Goal: Task Accomplishment & Management: Manage account settings

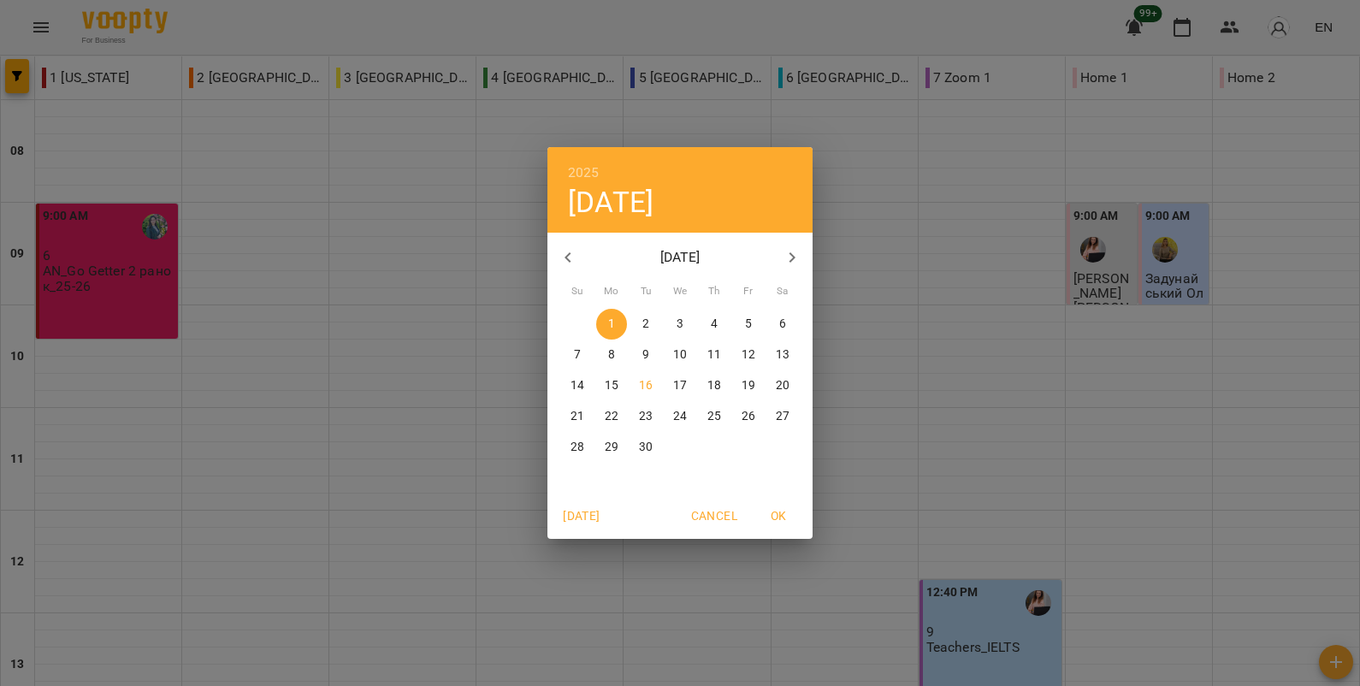
click at [790, 258] on icon "button" at bounding box center [792, 257] width 21 height 21
click at [569, 264] on icon "button" at bounding box center [568, 257] width 21 height 21
click at [680, 377] on p "17" at bounding box center [680, 385] width 14 height 17
type input "**********"
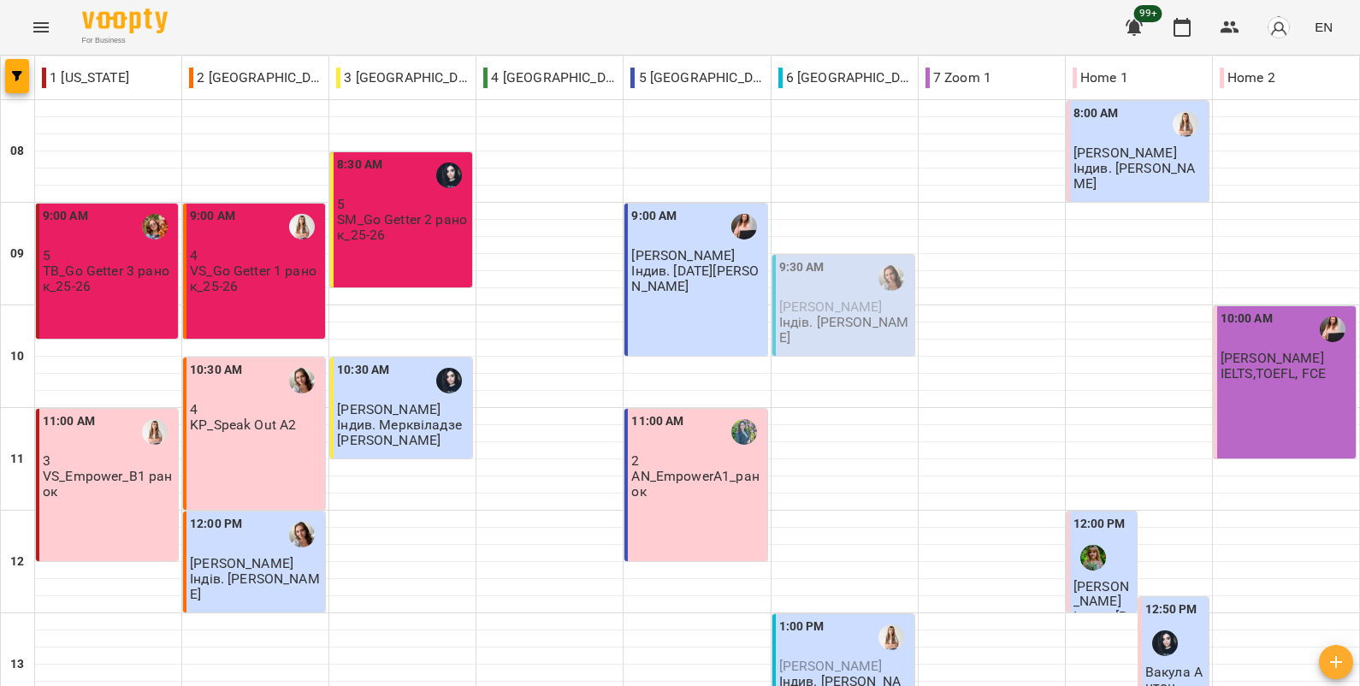
scroll to position [596, 0]
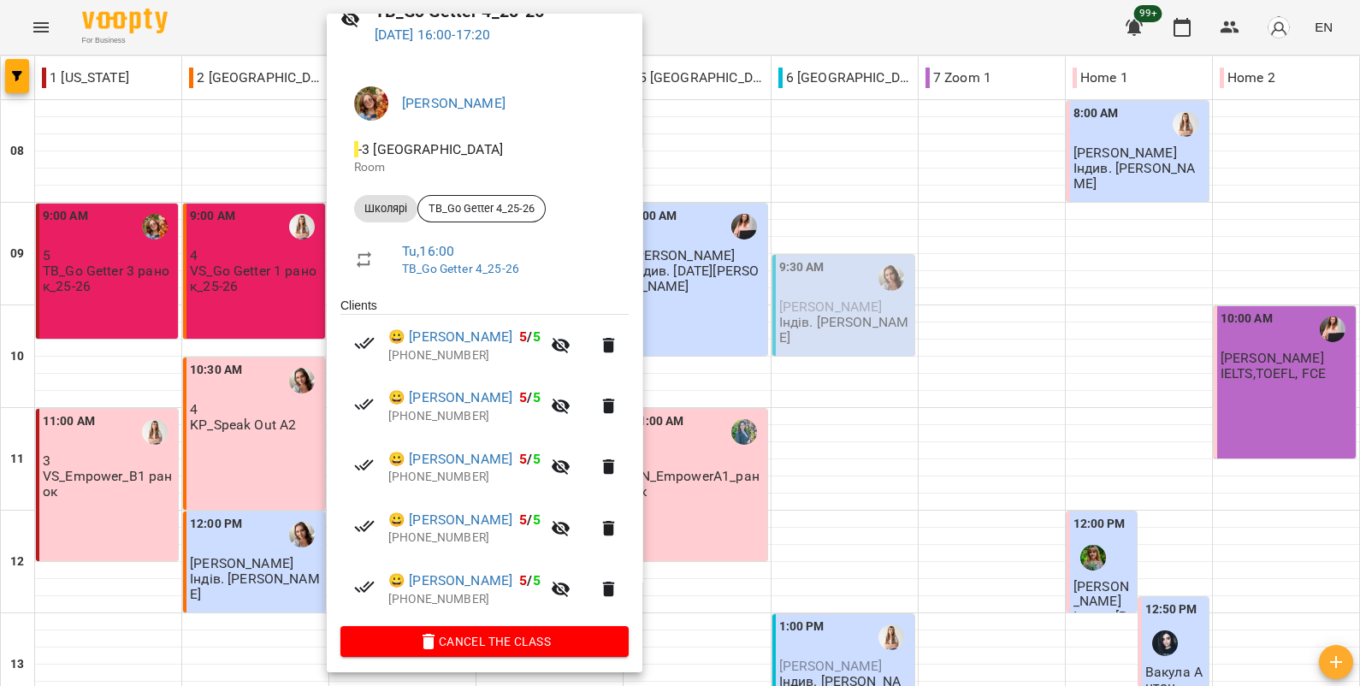
scroll to position [91, 0]
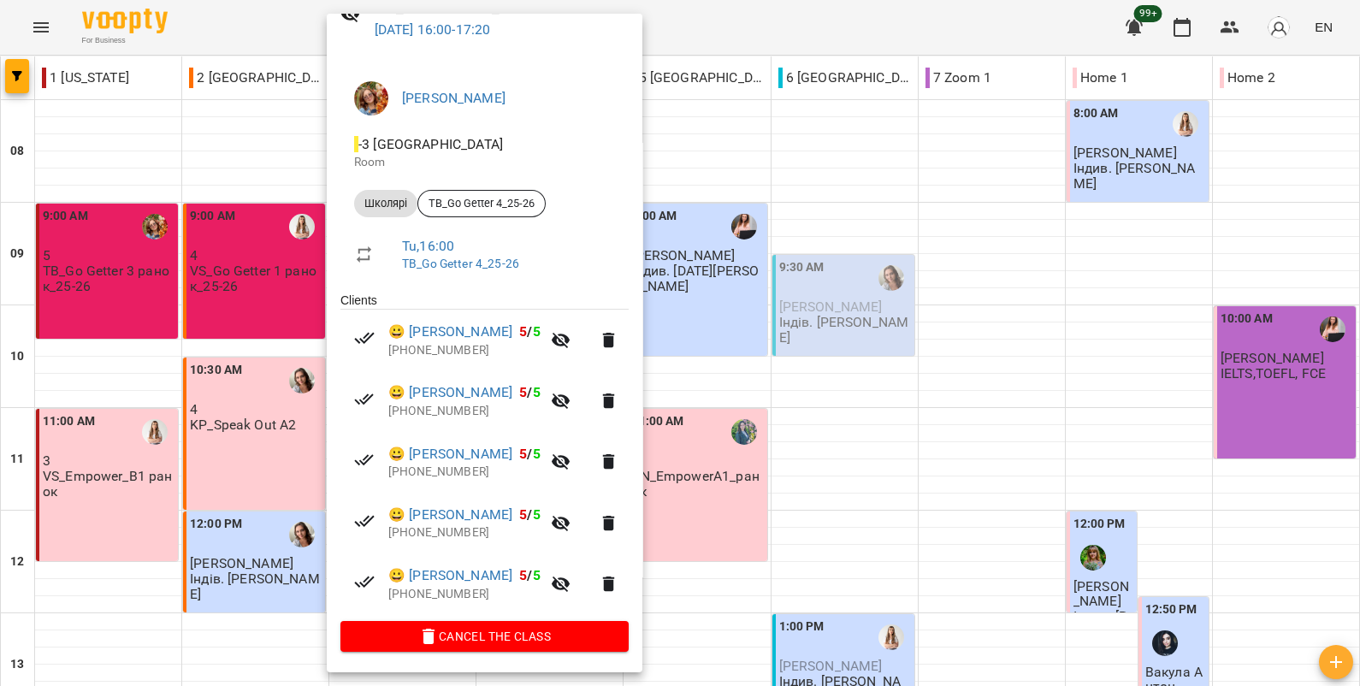
click at [876, 239] on div at bounding box center [680, 343] width 1360 height 686
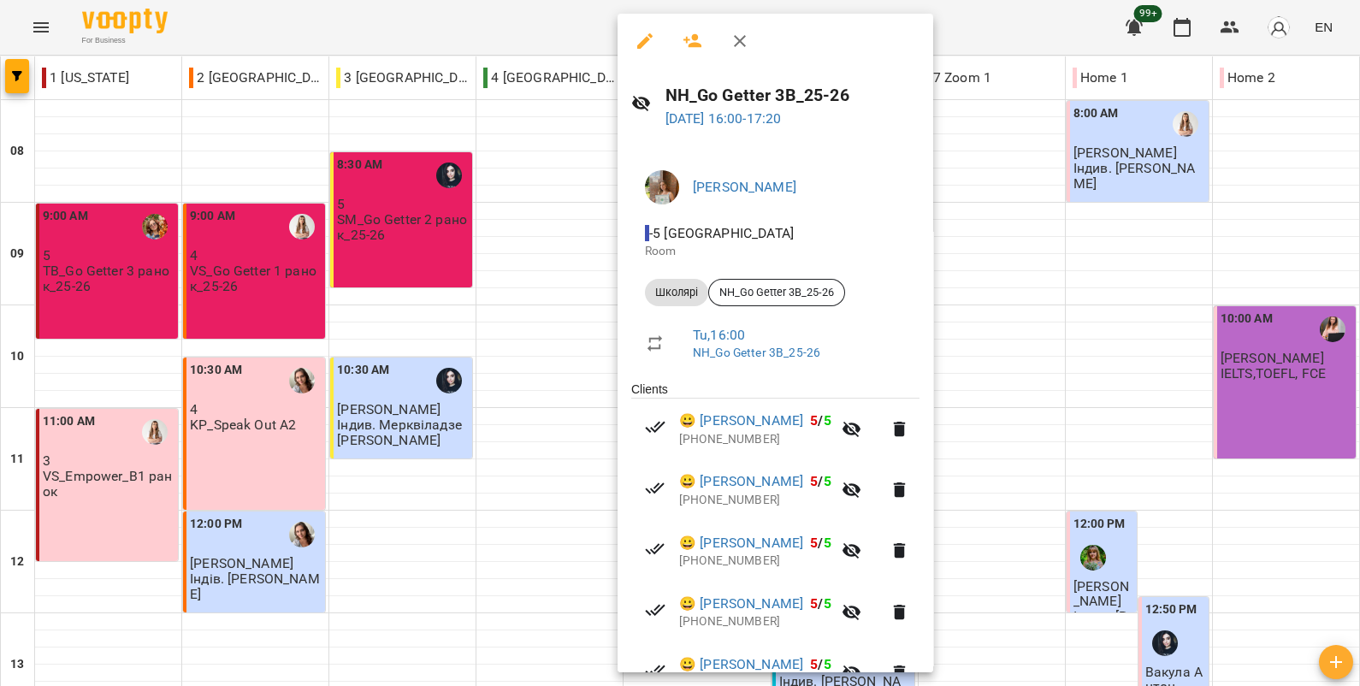
click at [552, 408] on div at bounding box center [680, 343] width 1360 height 686
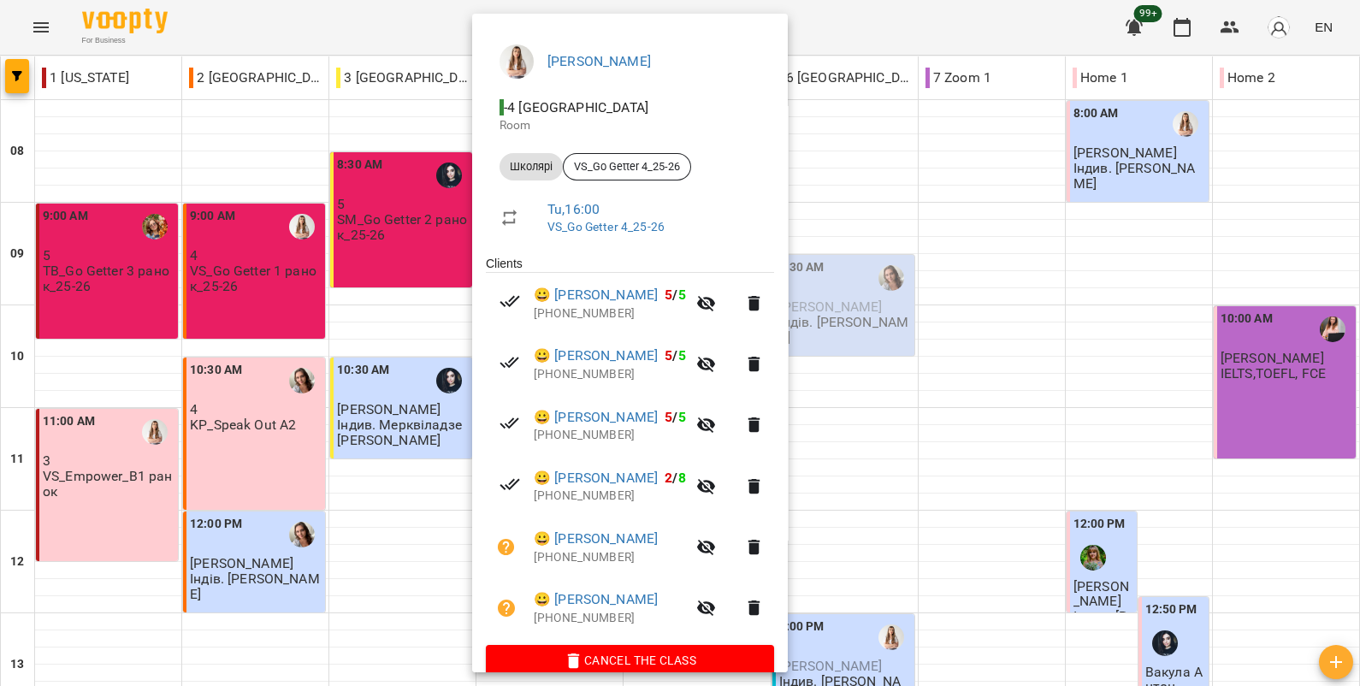
scroll to position [152, 0]
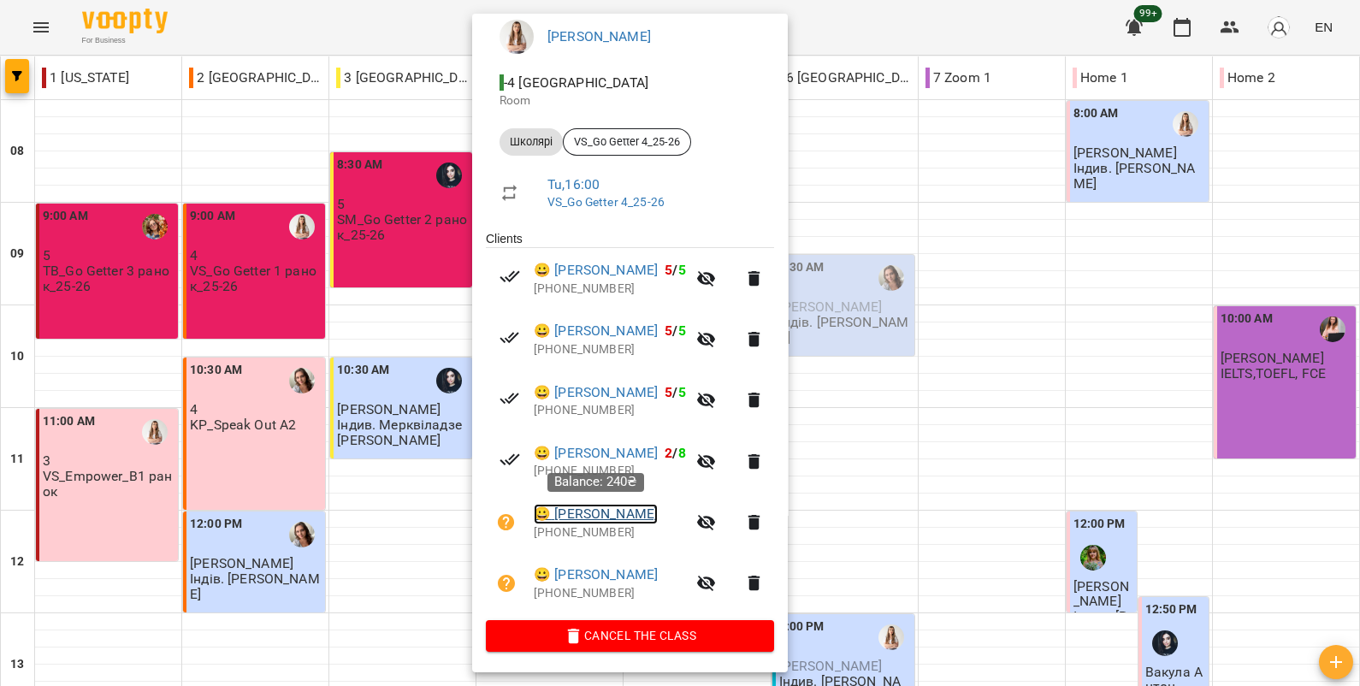
click at [613, 517] on link "😀 [PERSON_NAME]" at bounding box center [596, 514] width 124 height 21
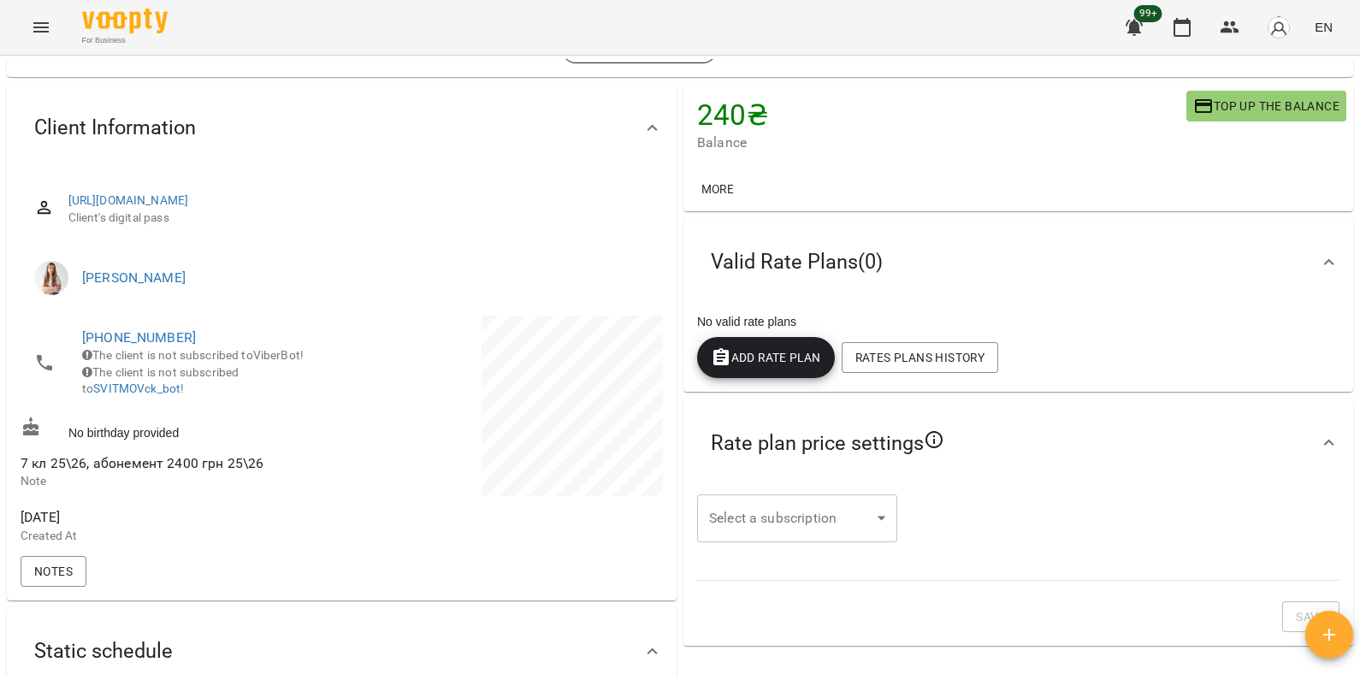
scroll to position [109, 0]
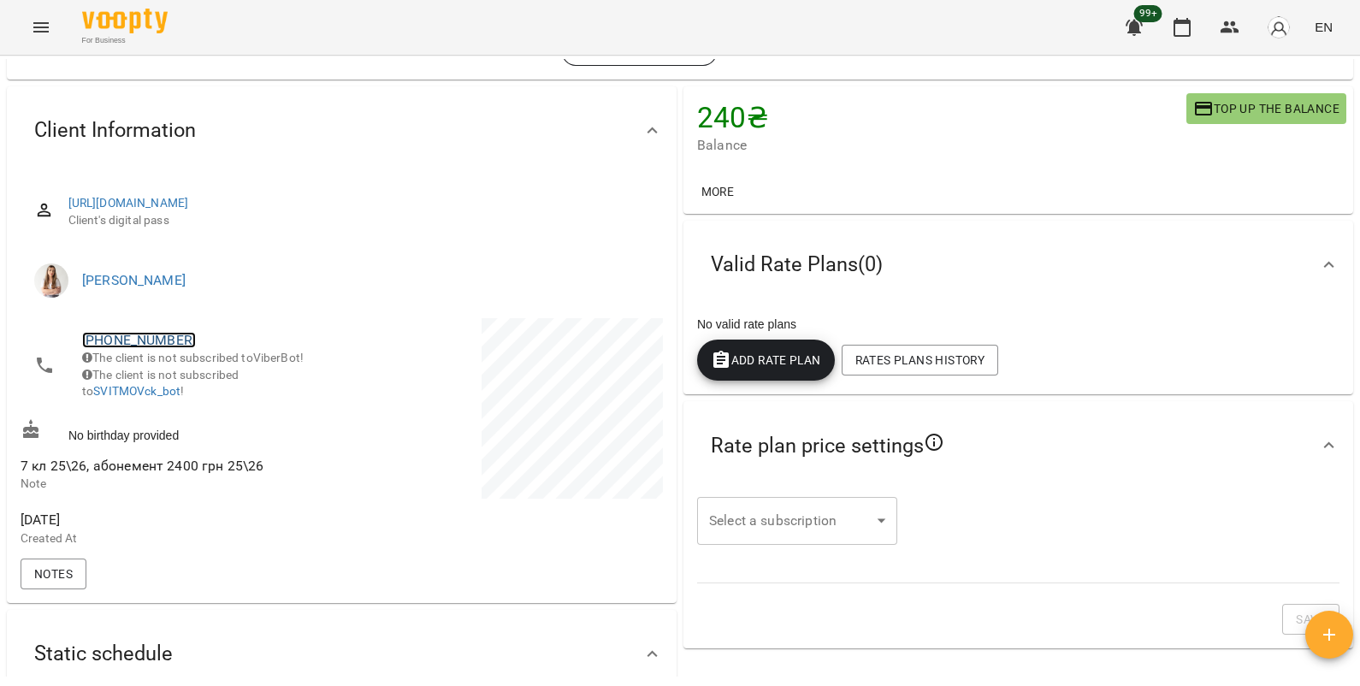
click at [159, 343] on link "[PHONE_NUMBER]" at bounding box center [139, 340] width 114 height 16
click at [208, 372] on img at bounding box center [209, 372] width 26 height 26
click at [1187, 30] on icon "button" at bounding box center [1182, 27] width 21 height 21
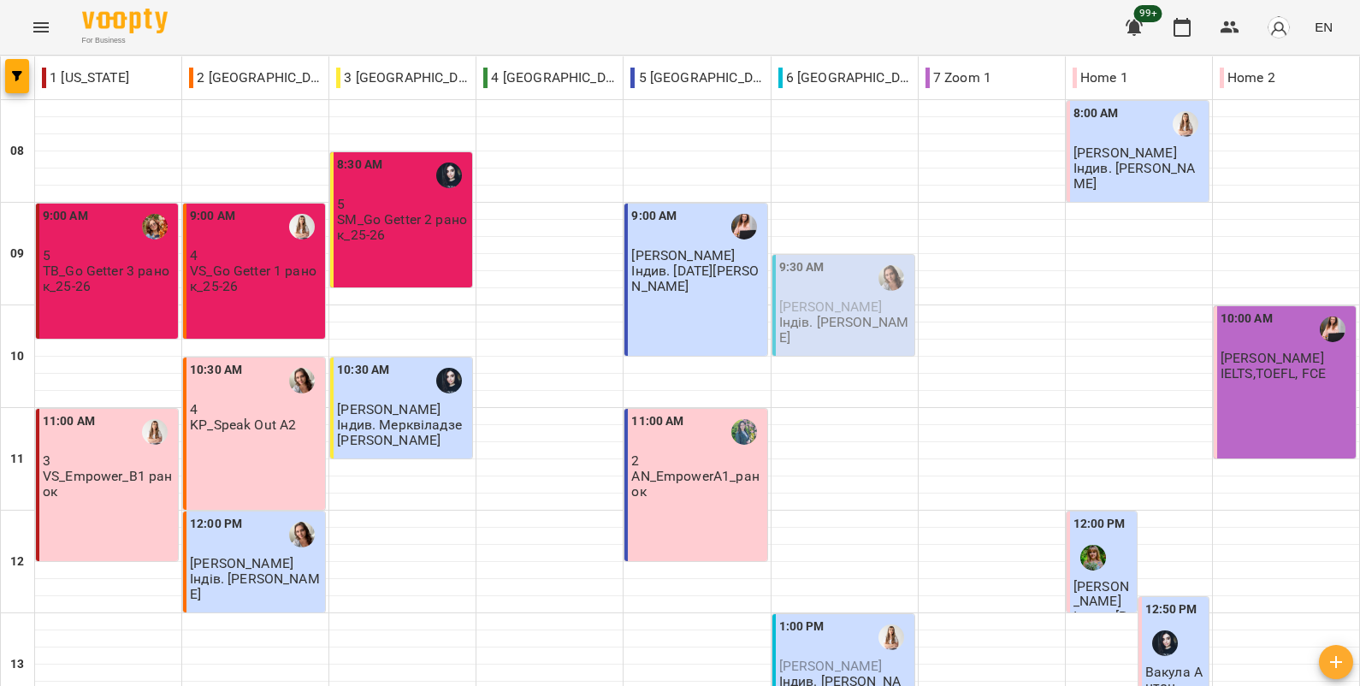
scroll to position [137, 0]
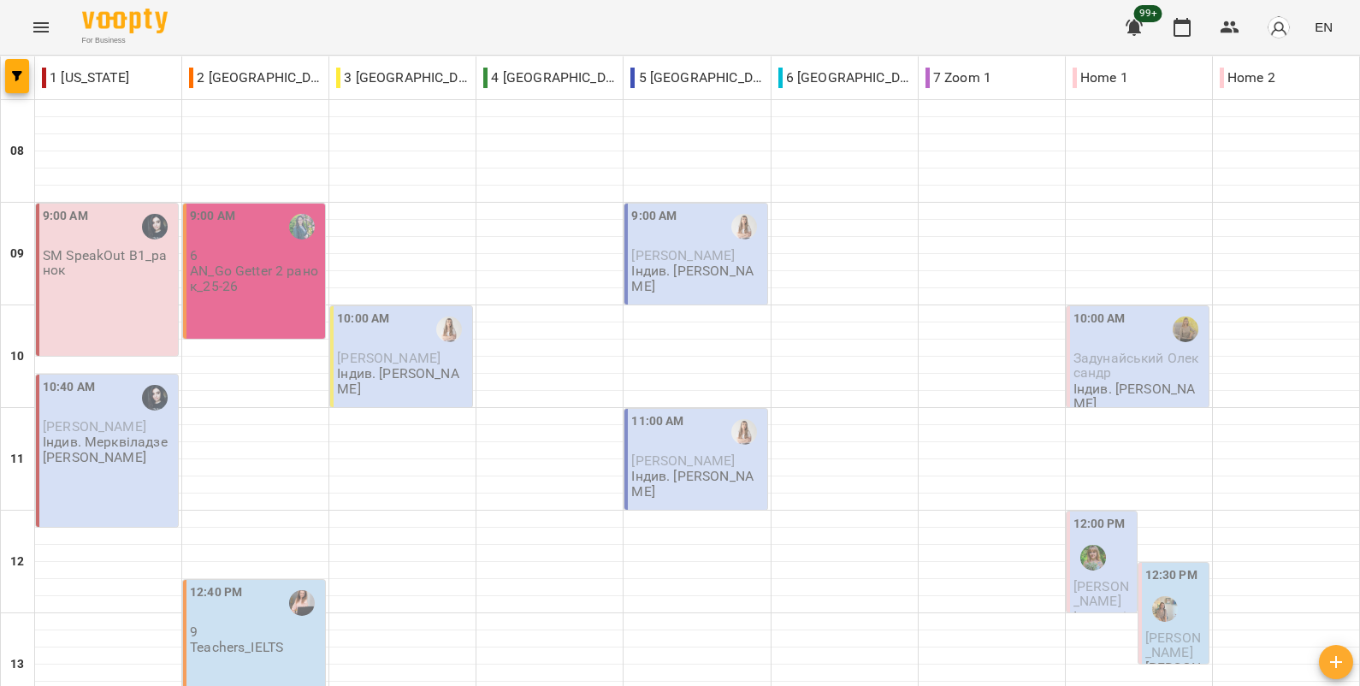
scroll to position [127, 0]
